Goal: Task Accomplishment & Management: Use online tool/utility

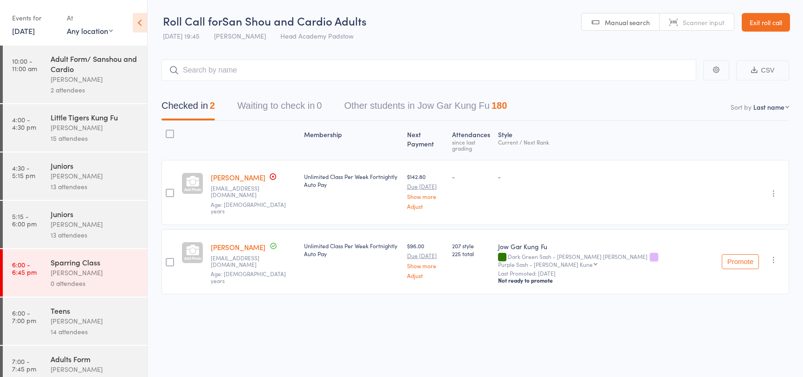
scroll to position [79, 0]
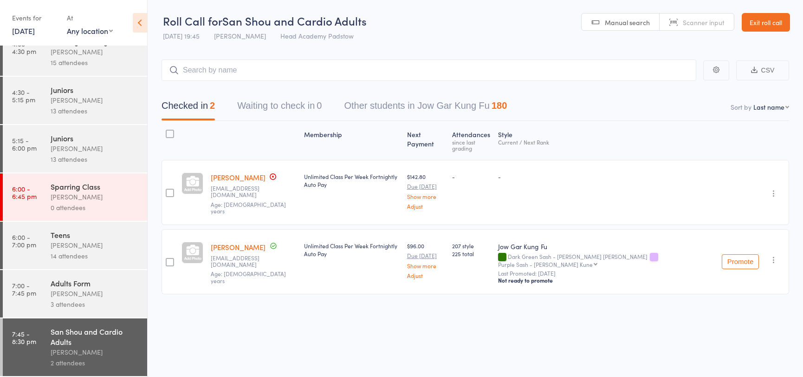
click at [765, 26] on link "Exit roll call" at bounding box center [766, 22] width 48 height 19
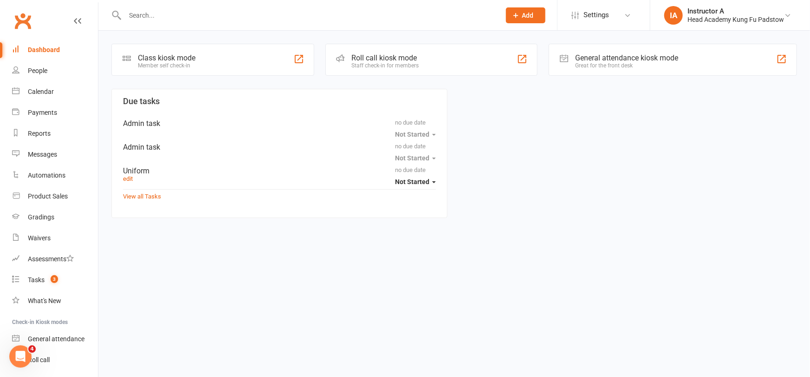
click at [381, 53] on div "Roll call kiosk mode" at bounding box center [385, 57] width 67 height 9
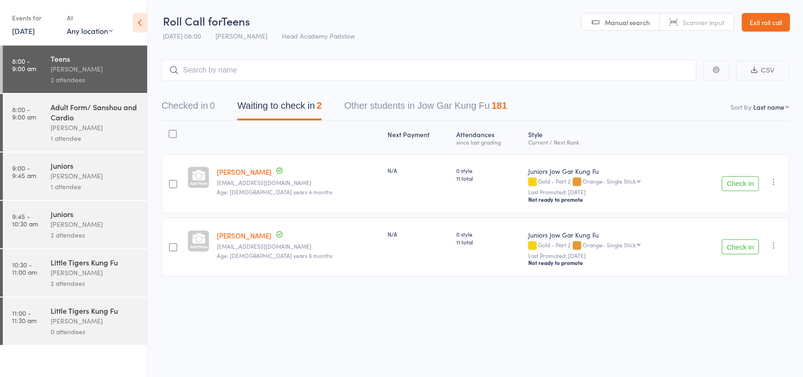
click at [199, 108] on button "Checked in 0" at bounding box center [188, 108] width 53 height 25
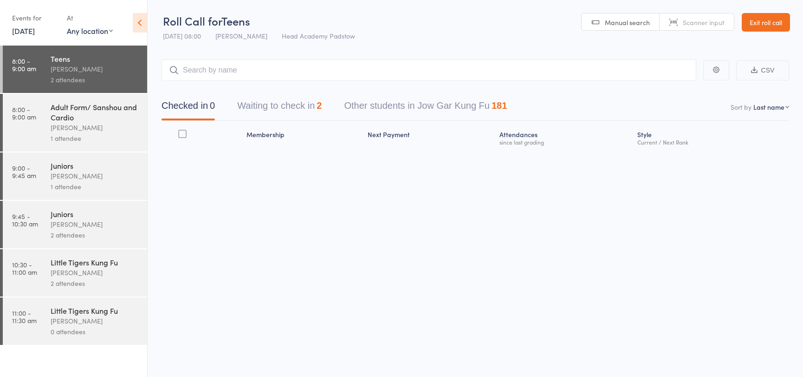
click at [57, 133] on div "1 attendee" at bounding box center [95, 138] width 89 height 11
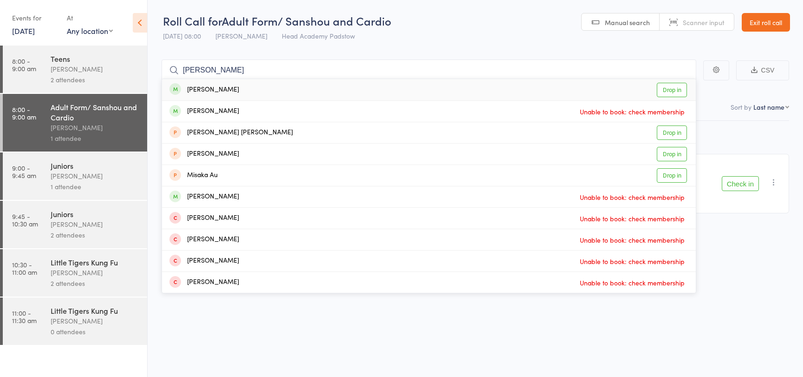
type input "mika"
click at [662, 87] on link "Drop in" at bounding box center [672, 90] width 30 height 14
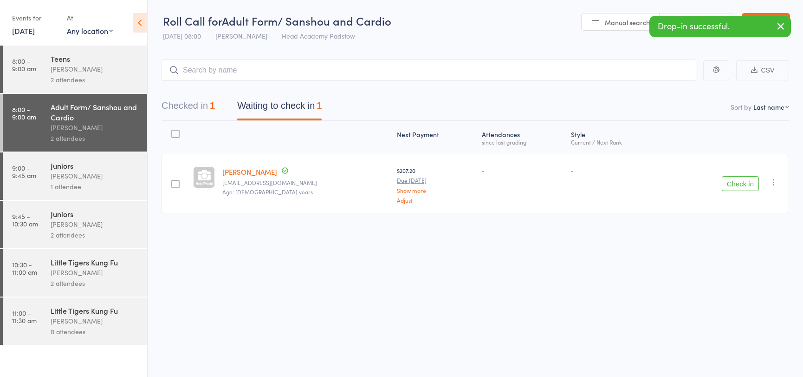
click at [48, 74] on link "8:00 - 9:00 am Teens James Agius 2 attendees" at bounding box center [75, 68] width 144 height 47
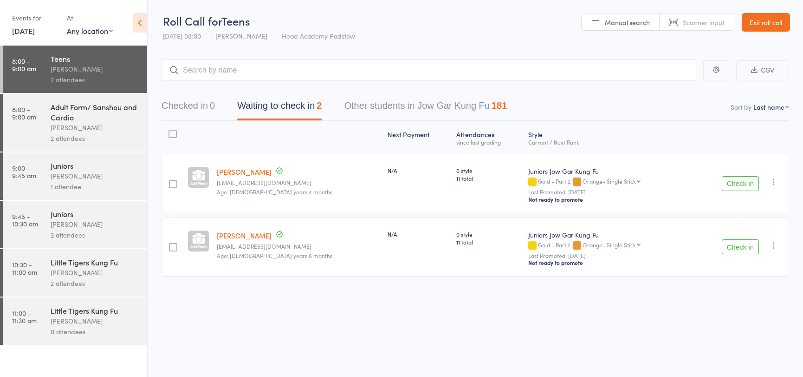
click at [74, 114] on div "Adult Form/ Sanshou and Cardio" at bounding box center [95, 112] width 89 height 20
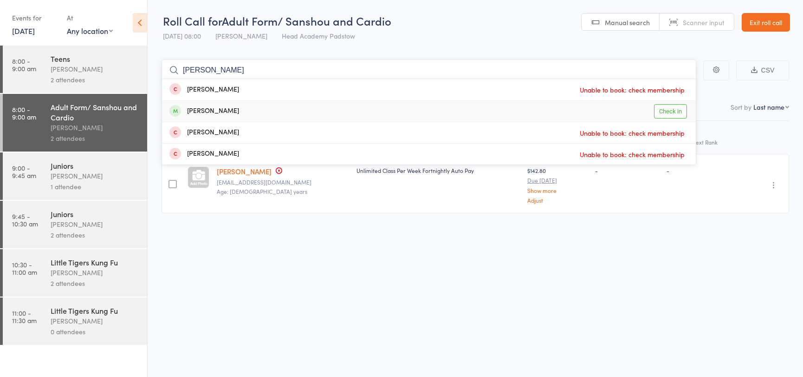
type input "vince"
click at [674, 109] on link "Check in" at bounding box center [670, 111] width 33 height 14
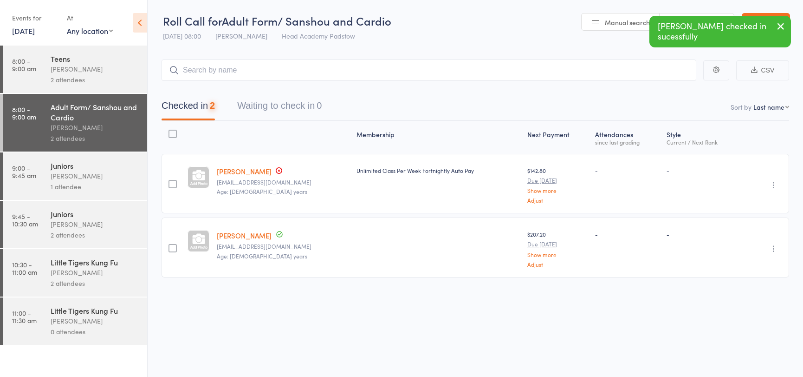
click at [102, 70] on div "[PERSON_NAME]" at bounding box center [95, 69] width 89 height 11
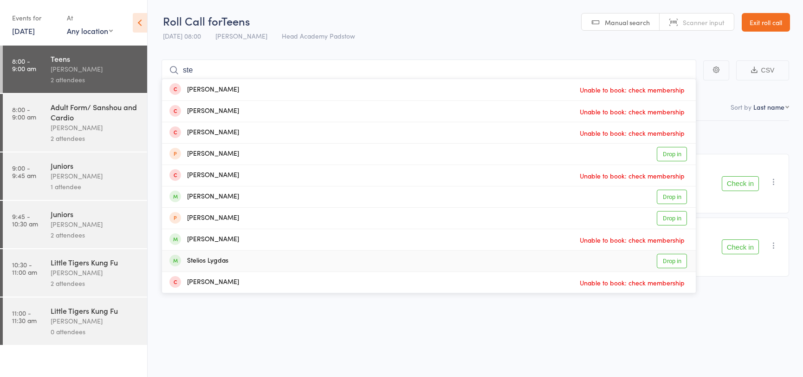
type input "ste"
click at [663, 263] on link "Drop in" at bounding box center [672, 260] width 30 height 14
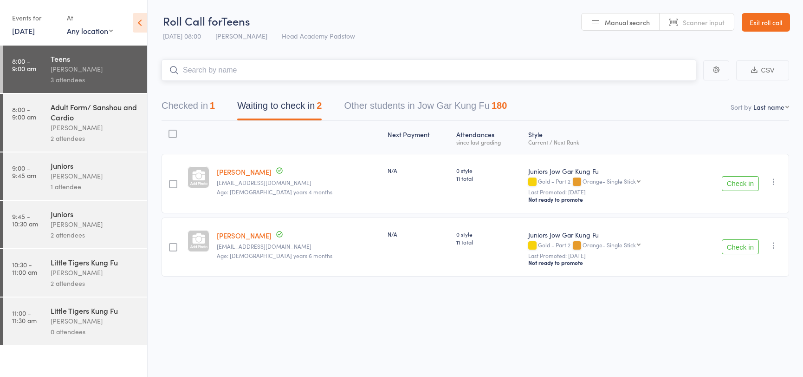
click at [212, 104] on button "Checked in 1" at bounding box center [188, 108] width 53 height 25
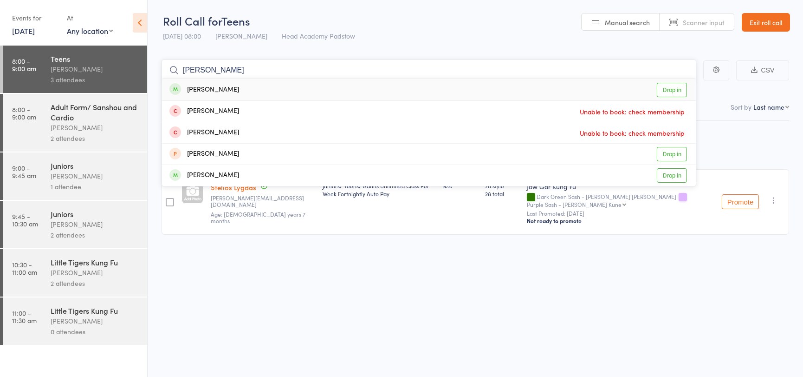
type input "lola"
click at [683, 91] on link "Drop in" at bounding box center [672, 90] width 30 height 14
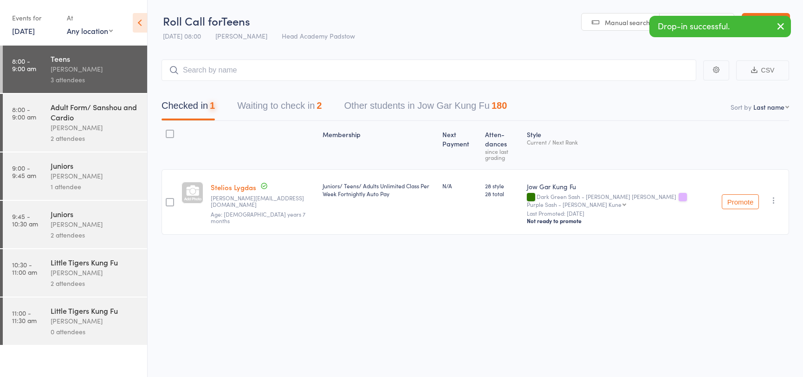
click at [79, 115] on div "Adult Form/ Sanshou and Cardio" at bounding box center [95, 112] width 89 height 20
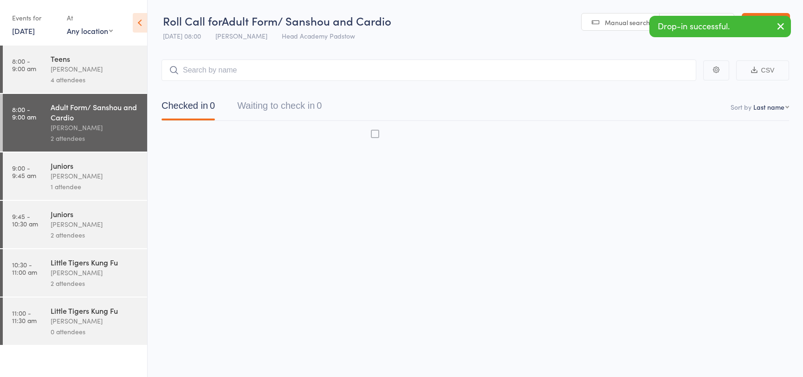
click at [253, 72] on input "search" at bounding box center [429, 69] width 535 height 21
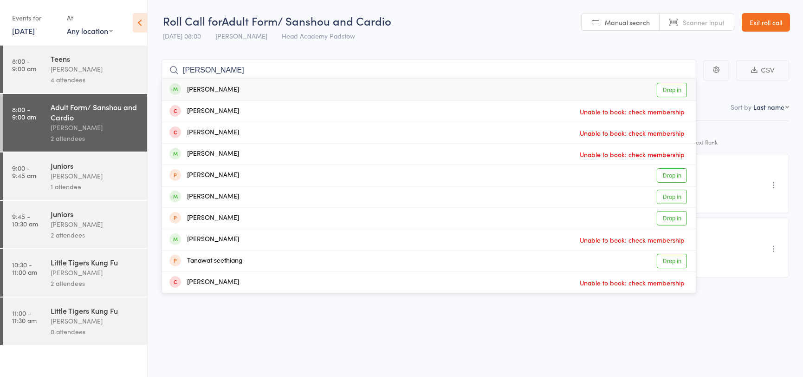
type input "tania s"
click at [665, 85] on link "Drop in" at bounding box center [672, 90] width 30 height 14
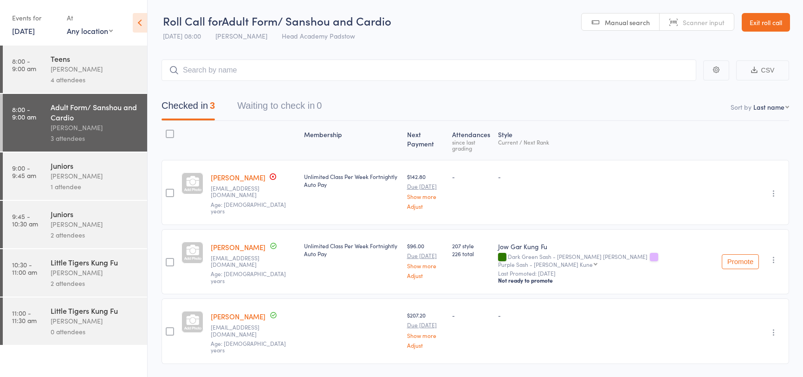
click at [66, 63] on div "Teens" at bounding box center [95, 58] width 89 height 10
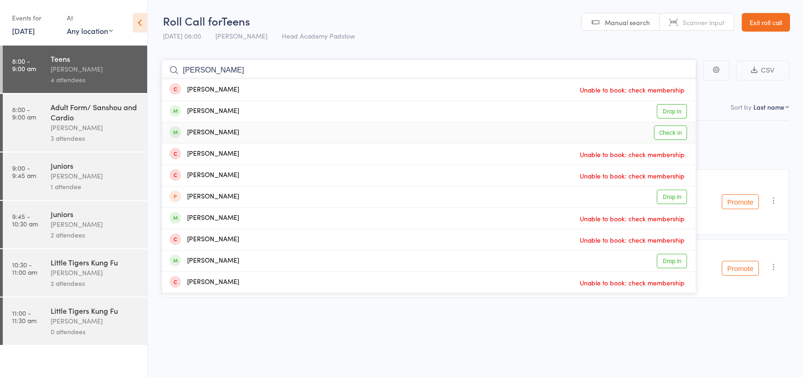
type input "samuel"
click at [671, 133] on link "Check in" at bounding box center [670, 132] width 33 height 14
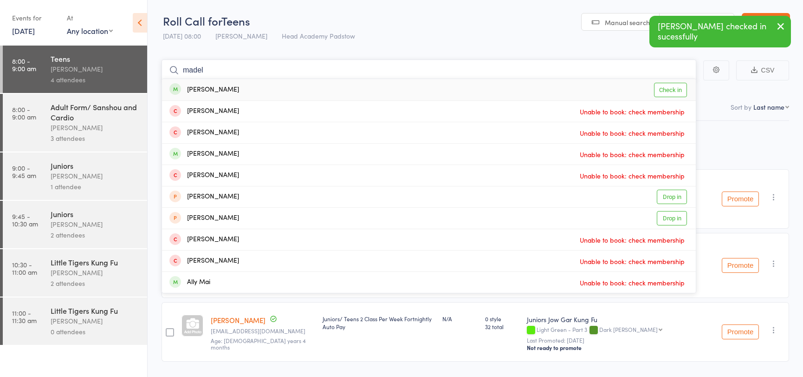
type input "madel"
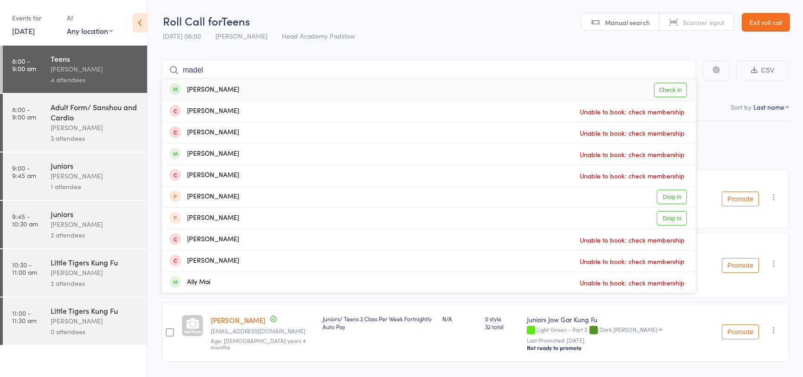
click at [678, 88] on link "Check in" at bounding box center [670, 90] width 33 height 14
